Goal: Task Accomplishment & Management: Use online tool/utility

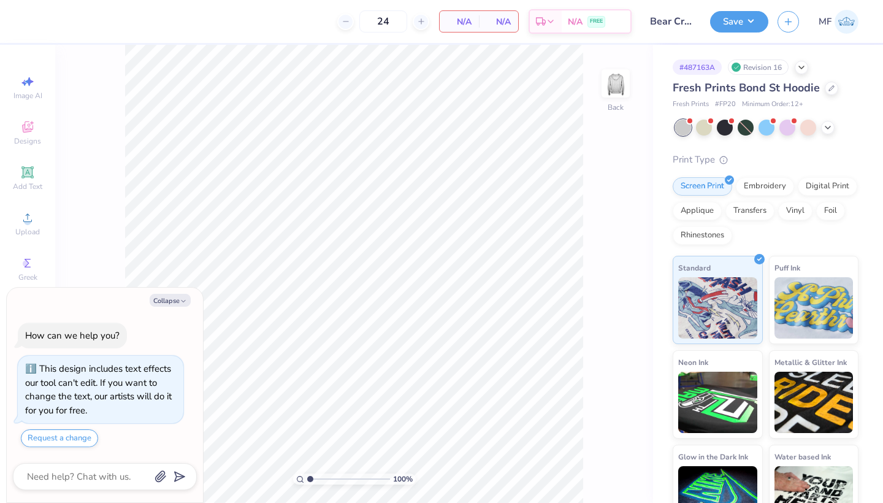
scroll to position [31, 0]
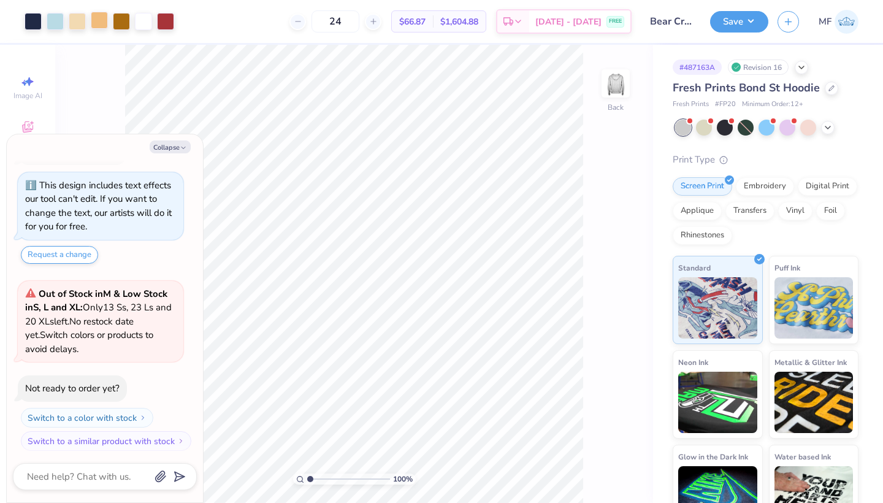
click at [96, 17] on div at bounding box center [99, 20] width 17 height 17
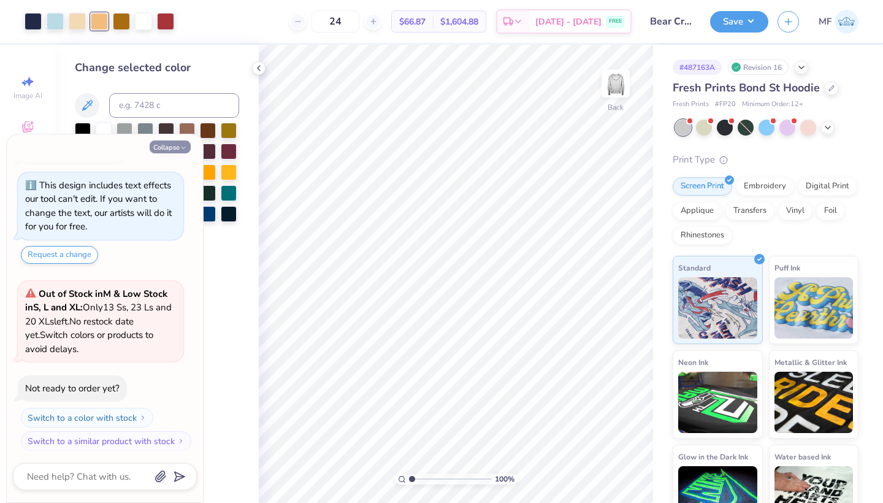
click at [158, 144] on button "Collapse" at bounding box center [170, 146] width 41 height 13
type textarea "x"
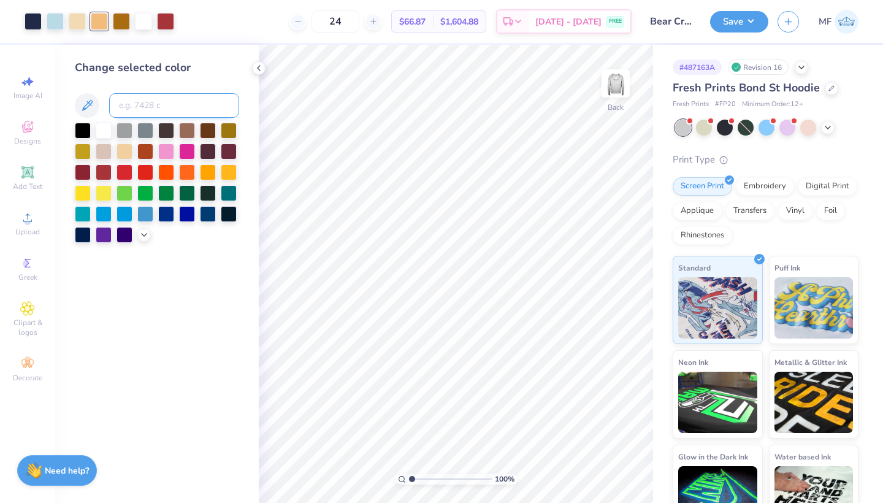
click at [153, 107] on input at bounding box center [174, 105] width 130 height 25
type input "7506"
click at [595, 468] on icon at bounding box center [595, 468] width 12 height 12
click at [170, 108] on input at bounding box center [174, 105] width 130 height 25
type input "156"
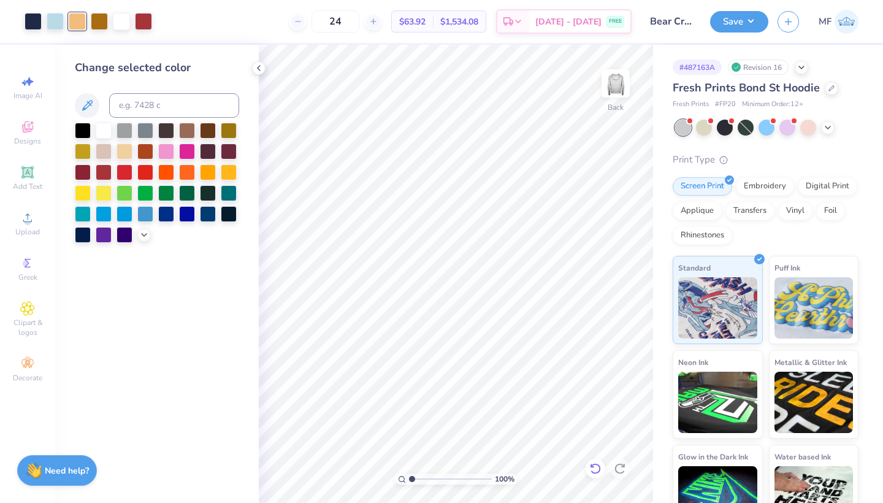
click at [590, 470] on icon at bounding box center [595, 468] width 12 height 12
click at [77, 22] on div at bounding box center [77, 20] width 17 height 17
click at [104, 131] on div at bounding box center [104, 129] width 16 height 16
click at [598, 468] on icon at bounding box center [595, 468] width 12 height 12
click at [826, 124] on icon at bounding box center [828, 126] width 10 height 10
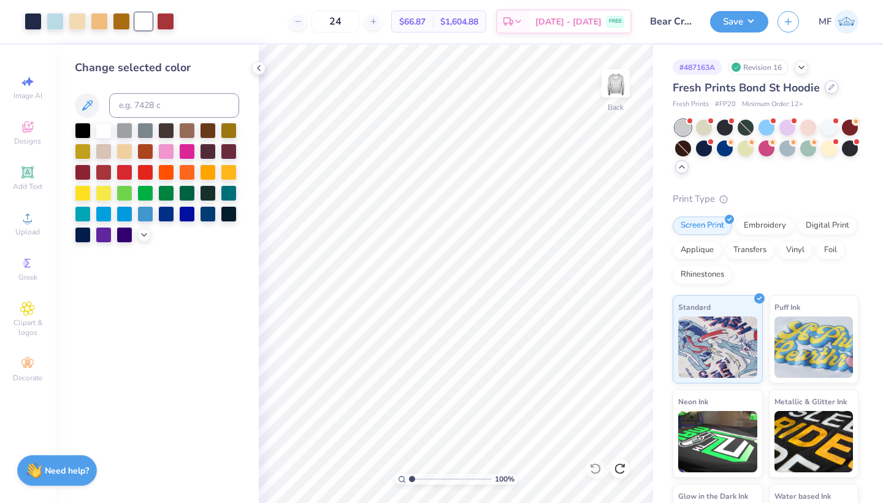
click at [826, 86] on div at bounding box center [831, 86] width 13 height 13
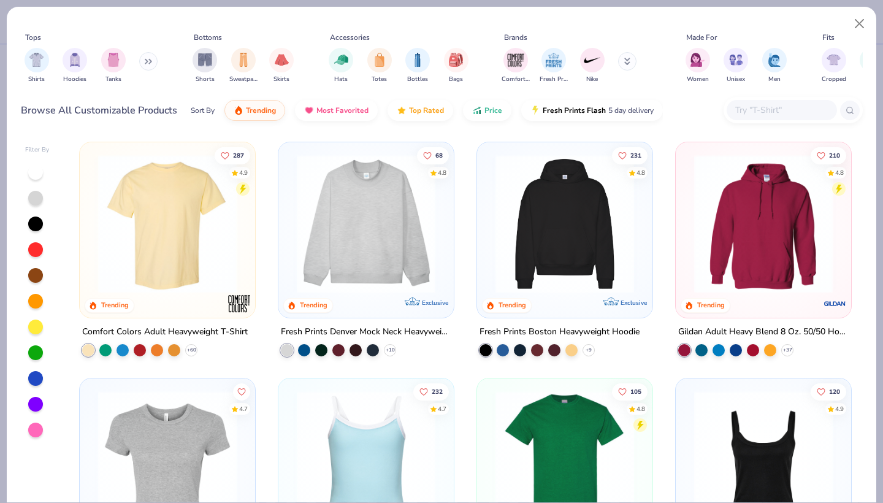
click at [361, 185] on img at bounding box center [366, 224] width 151 height 139
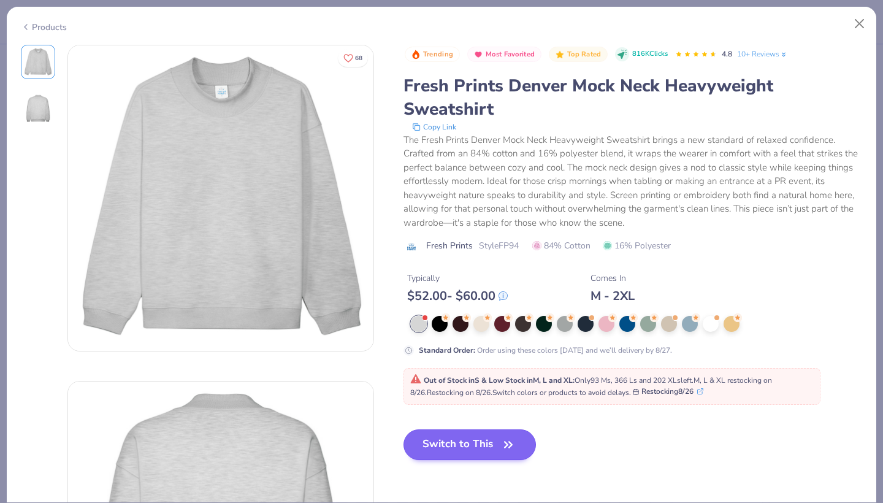
click at [408, 429] on button "Switch to This" at bounding box center [469, 444] width 133 height 31
type input "50"
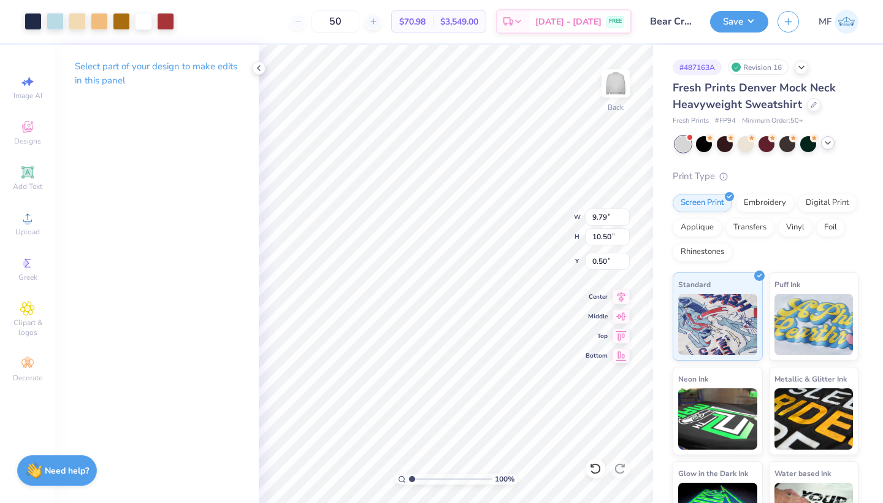
type input "3.00"
type input "12.03"
type input "12.90"
click at [750, 23] on button "Save" at bounding box center [739, 19] width 58 height 21
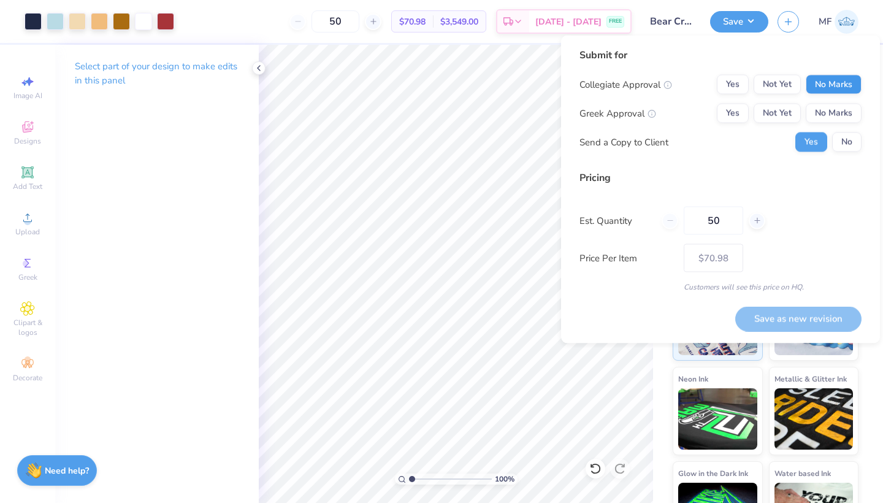
click at [815, 79] on button "No Marks" at bounding box center [834, 85] width 56 height 20
click at [740, 109] on button "Yes" at bounding box center [733, 114] width 32 height 20
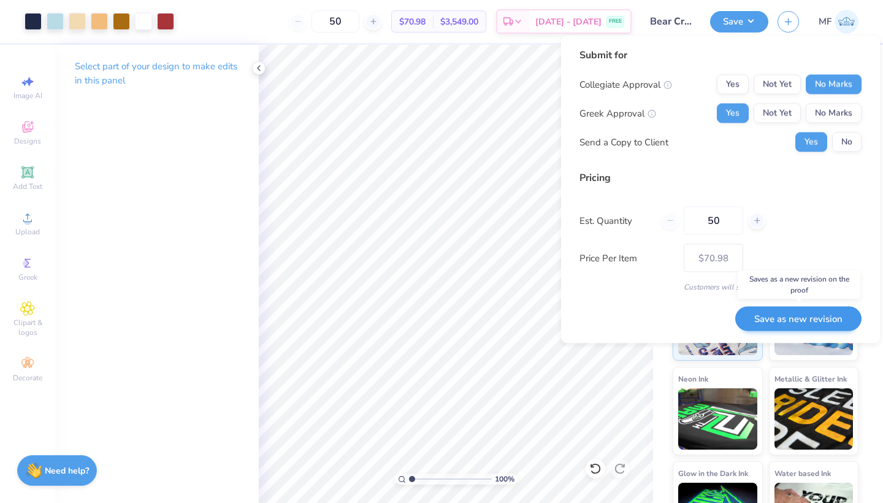
click at [825, 318] on button "Save as new revision" at bounding box center [798, 318] width 126 height 25
type input "$70.98"
